Goal: Navigation & Orientation: Find specific page/section

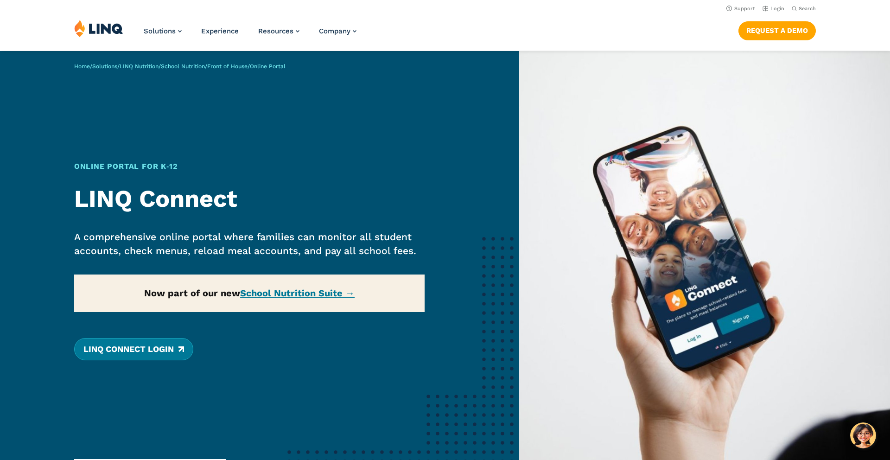
click at [166, 353] on link "LINQ Connect Login" at bounding box center [133, 349] width 119 height 22
click at [773, 9] on link "Login" at bounding box center [774, 9] width 22 height 6
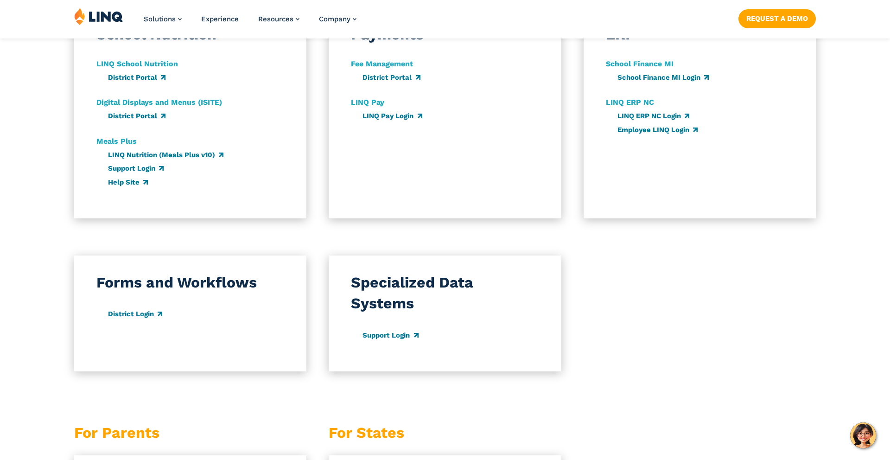
scroll to position [591, 0]
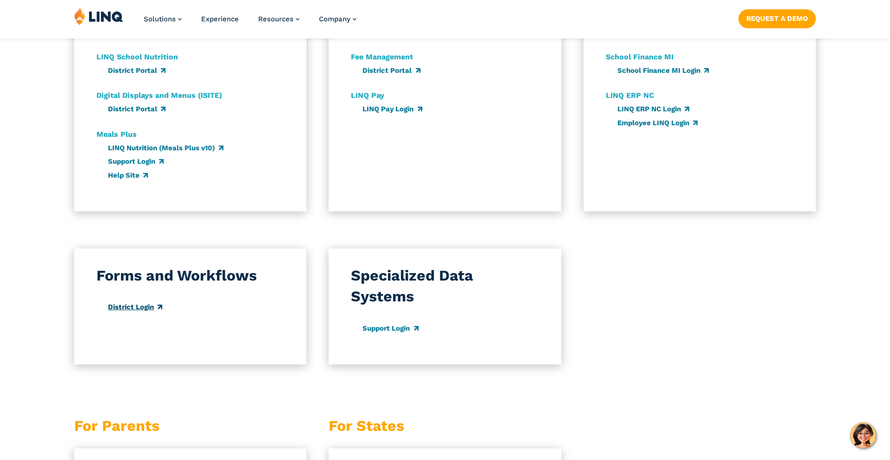
click at [149, 307] on link "District Login" at bounding box center [135, 307] width 54 height 8
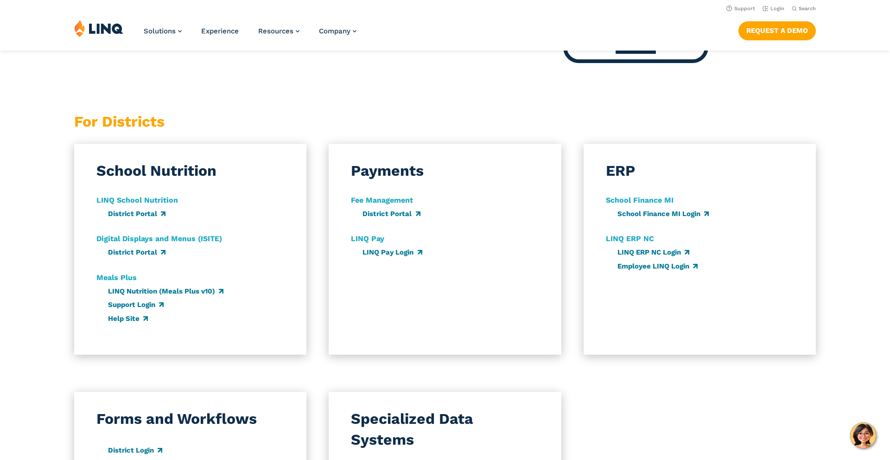
scroll to position [447, 0]
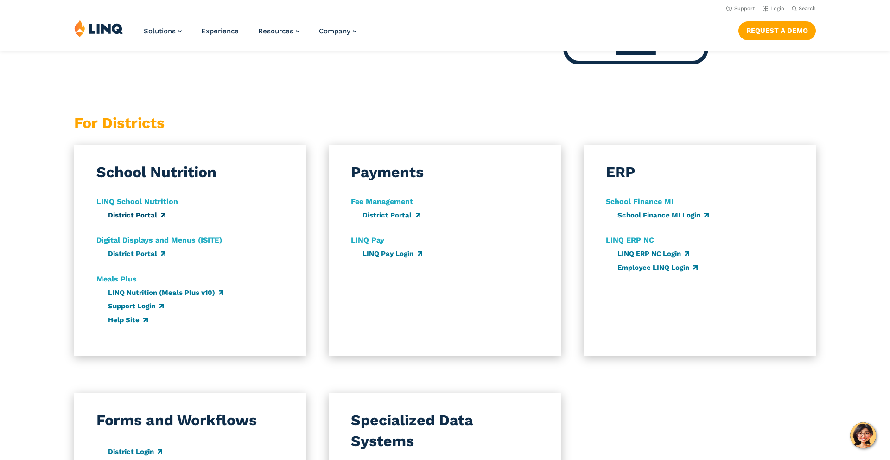
click at [136, 217] on link "District Portal" at bounding box center [137, 215] width 58 height 8
